Goal: Transaction & Acquisition: Book appointment/travel/reservation

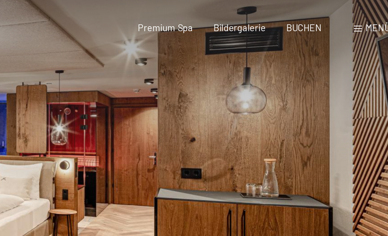
click at [321, 13] on span "BUCHEN" at bounding box center [329, 12] width 16 height 5
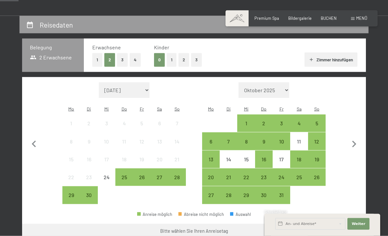
scroll to position [111, 0]
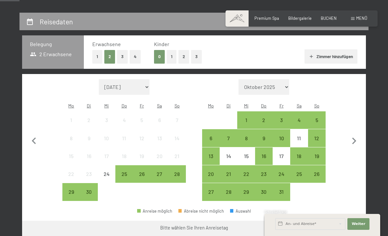
click at [301, 154] on div "18" at bounding box center [299, 162] width 16 height 16
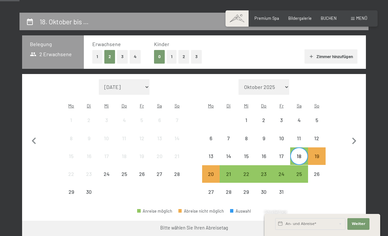
click at [301, 171] on div "25" at bounding box center [299, 179] width 16 height 16
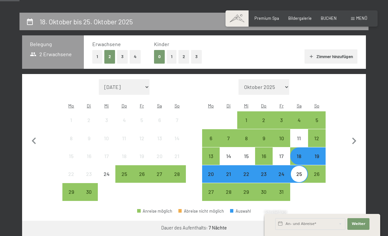
click at [339, 222] on button "Weiter zu „Zimmer“" at bounding box center [337, 229] width 58 height 16
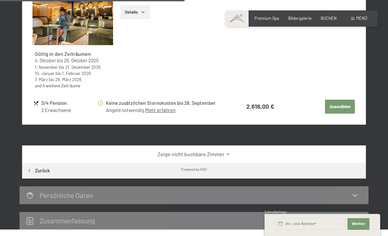
scroll to position [341, 0]
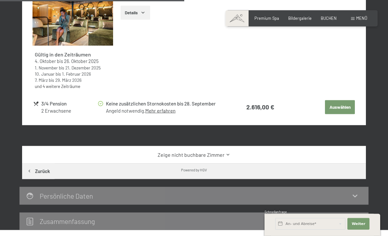
click at [342, 106] on button "Auswählen" at bounding box center [340, 107] width 30 height 14
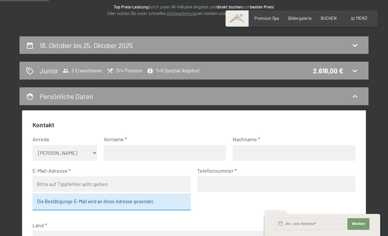
scroll to position [87, 0]
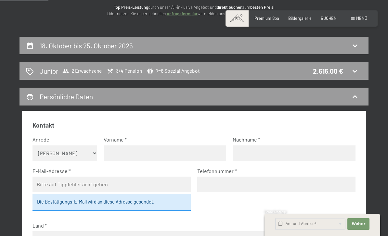
click at [269, 20] on div "Premium Spa Bildergalerie BUCHEN" at bounding box center [291, 19] width 110 height 6
click at [273, 19] on span "Premium Spa" at bounding box center [266, 18] width 25 height 5
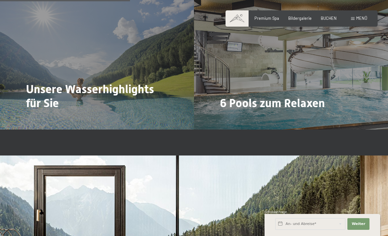
scroll to position [1232, 0]
click at [239, 119] on span "Mehr dazu" at bounding box center [233, 122] width 22 height 6
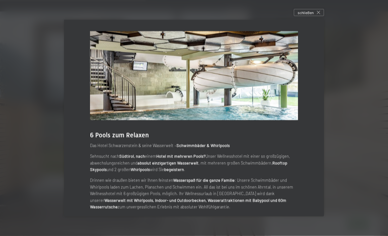
scroll to position [1374, 0]
click at [312, 16] on span "schließen" at bounding box center [305, 13] width 16 height 6
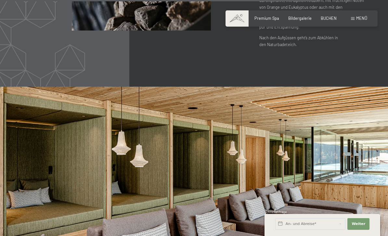
scroll to position [2626, 0]
